Goal: Task Accomplishment & Management: Use online tool/utility

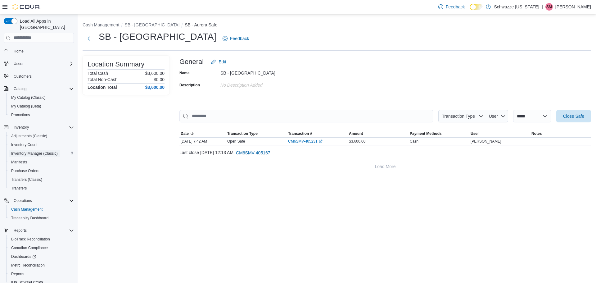
click at [36, 151] on span "Inventory Manager (Classic)" at bounding box center [34, 153] width 47 height 5
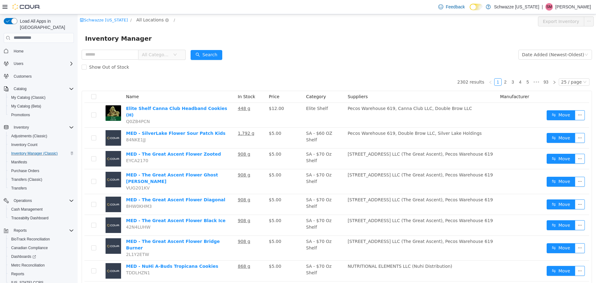
click at [136, 20] on span "All Locations" at bounding box center [149, 19] width 27 height 7
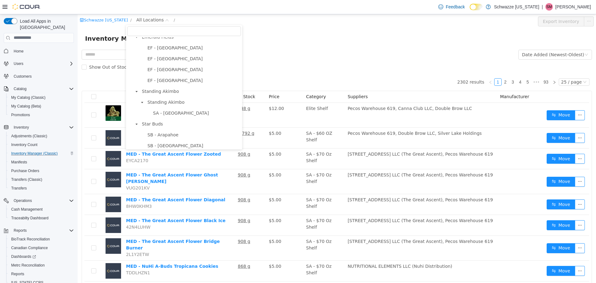
scroll to position [31, 0]
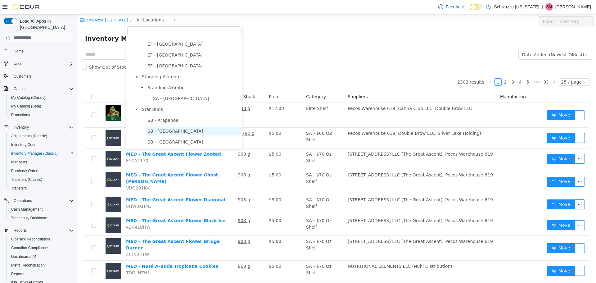
click at [162, 130] on span "SB - [GEOGRAPHIC_DATA]" at bounding box center [175, 130] width 56 height 5
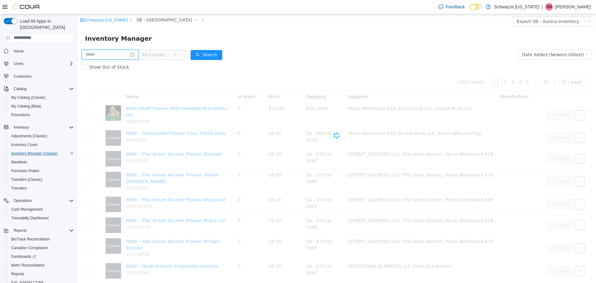
click at [122, 53] on input "text" at bounding box center [110, 54] width 57 height 10
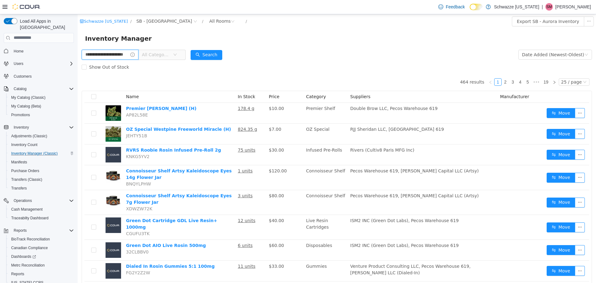
type input "**********"
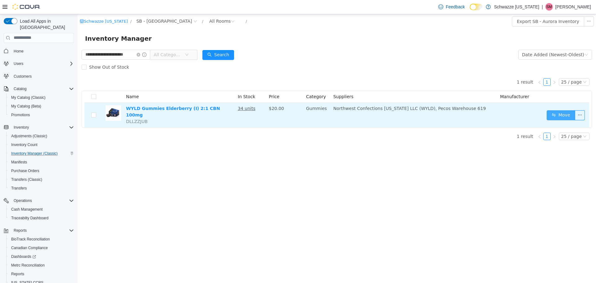
click at [562, 112] on button "Move" at bounding box center [560, 115] width 29 height 10
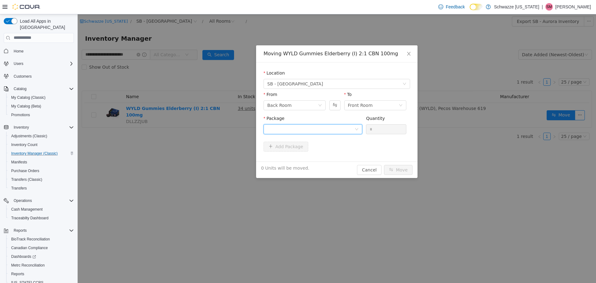
click at [310, 125] on div at bounding box center [310, 128] width 87 height 9
click at [346, 158] on li "1A4000B00037AA1000456683 Quantity : 20 Units" at bounding box center [312, 154] width 99 height 17
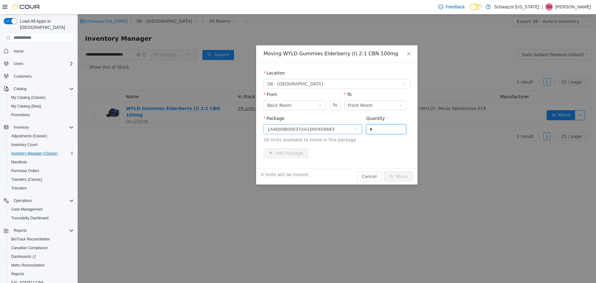
drag, startPoint x: 379, startPoint y: 131, endPoint x: 348, endPoint y: 132, distance: 30.4
click at [348, 132] on span "Package 1A4000B00037AA1000456683 Quantity * 20 Units available to move in this …" at bounding box center [336, 128] width 146 height 27
type input "**"
click at [400, 180] on button "Move" at bounding box center [398, 176] width 29 height 10
